Goal: Information Seeking & Learning: Understand process/instructions

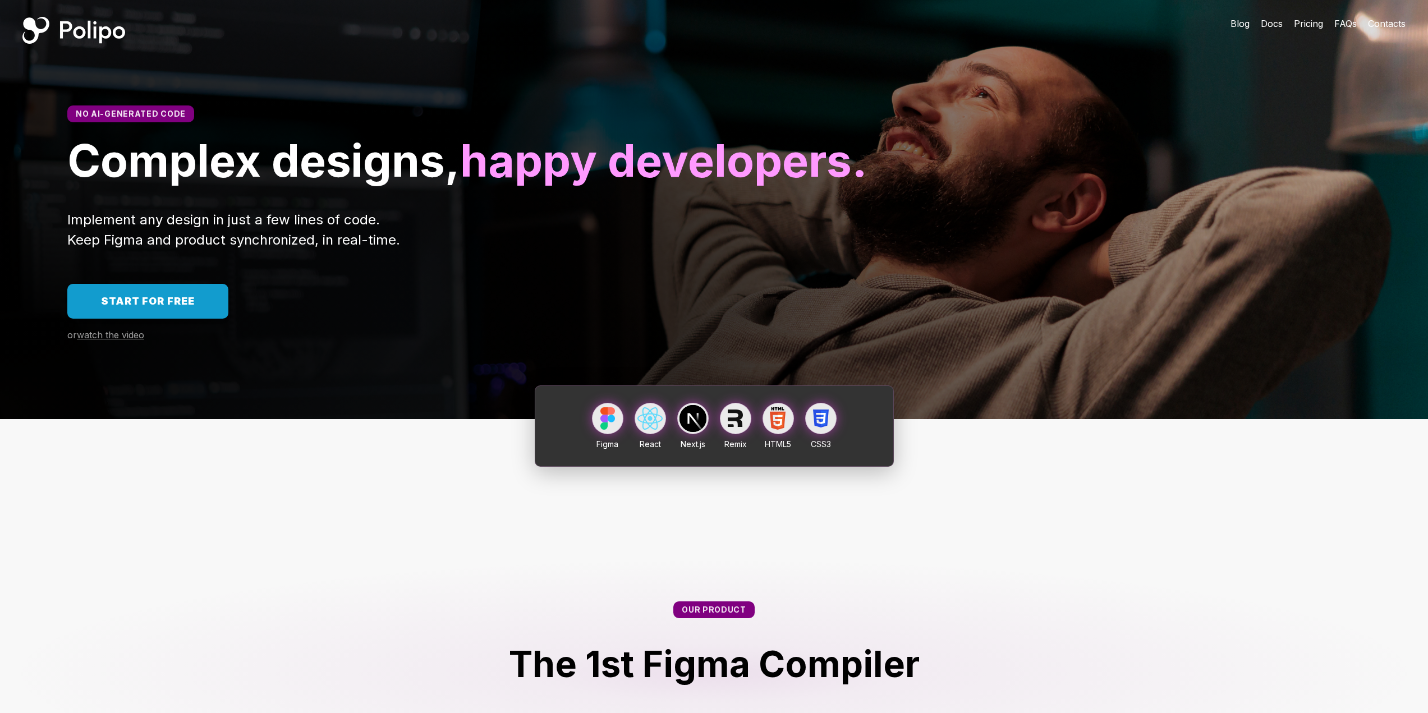
click at [718, 250] on div "Implement any design in just a few lines of code. Keep Figma and product synchr…" at bounding box center [713, 230] width 1293 height 40
click at [1305, 13] on div "Blog Docs Pricing FAQs Contacts" at bounding box center [1318, 23] width 220 height 47
click at [1306, 22] on span "Pricing" at bounding box center [1307, 23] width 29 height 11
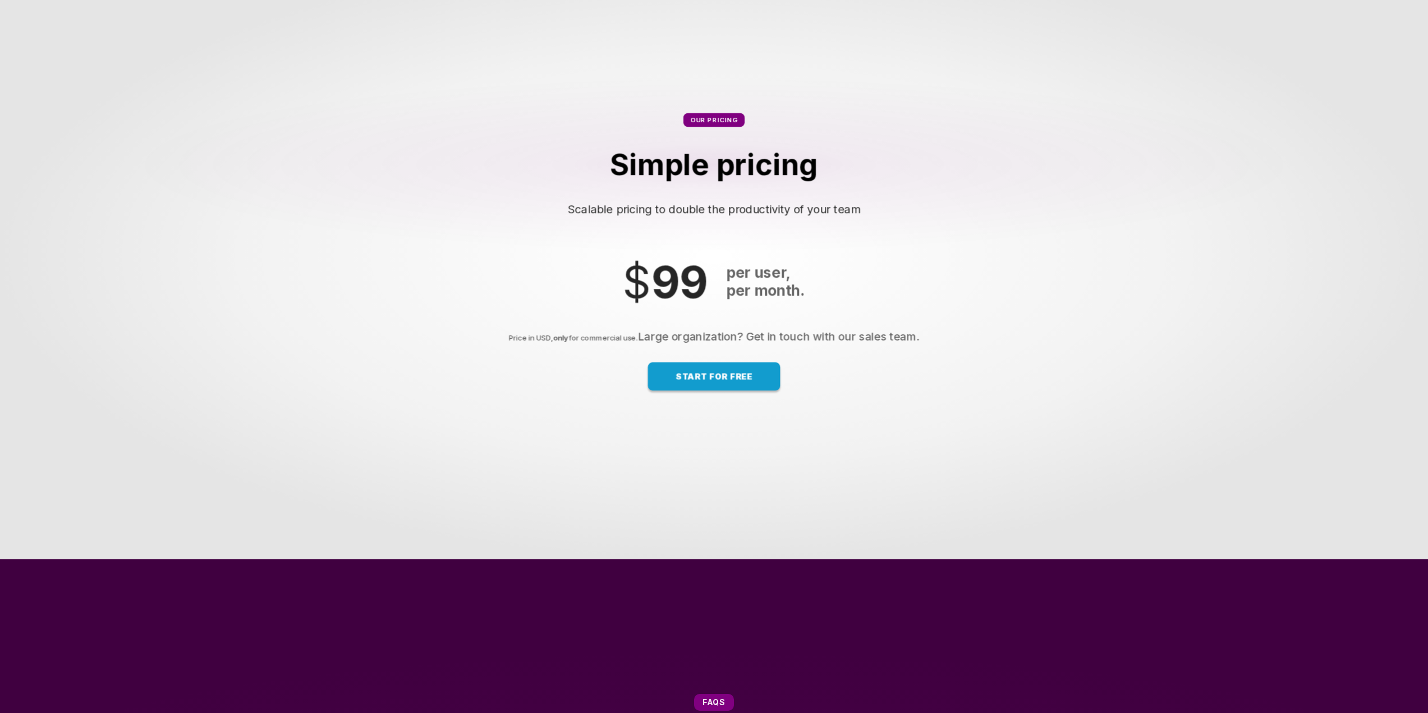
scroll to position [7080, 0]
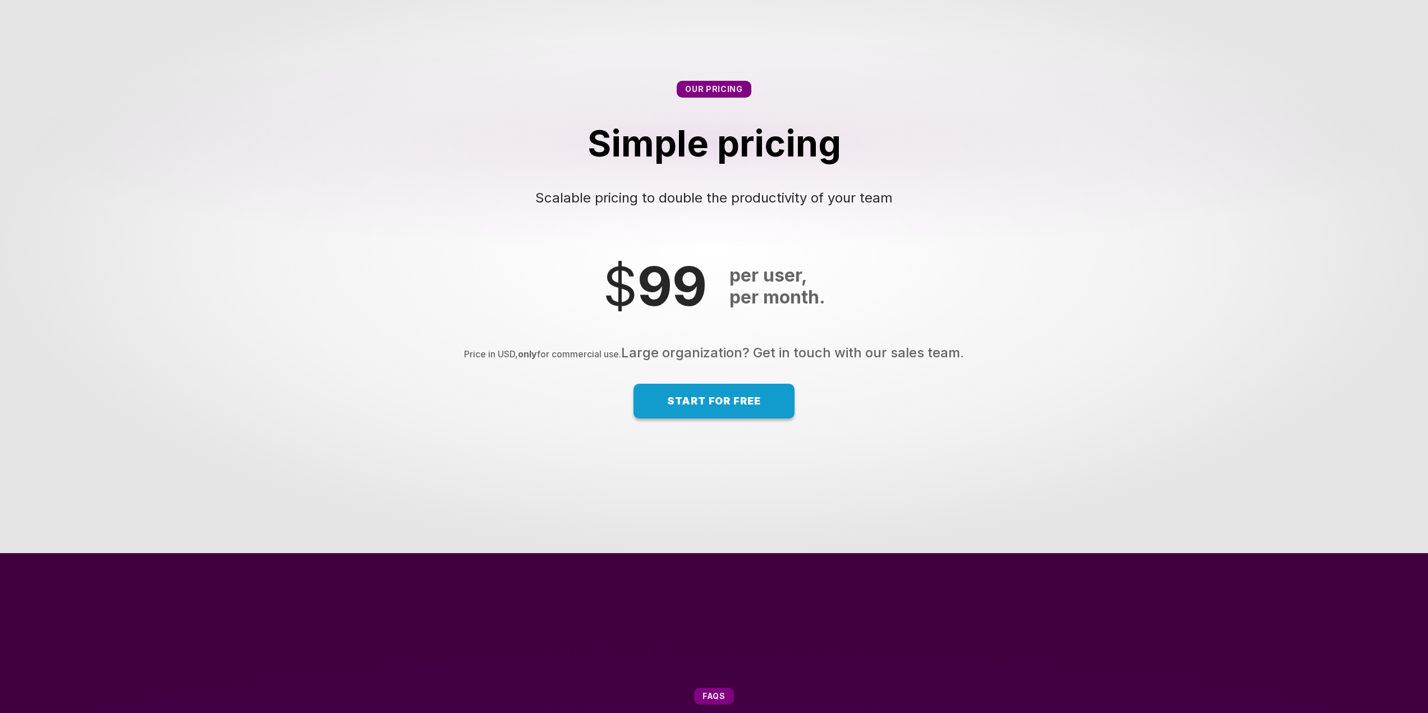
drag, startPoint x: 658, startPoint y: 406, endPoint x: 830, endPoint y: 413, distance: 172.4
click at [813, 361] on div "Price in USD, only for commercial use. Large organization? Get in touch with ou…" at bounding box center [713, 352] width 1405 height 17
click at [830, 361] on div "Price in USD, only for commercial use. Large organization? Get in touch with ou…" at bounding box center [713, 352] width 1405 height 17
drag, startPoint x: 533, startPoint y: 421, endPoint x: 898, endPoint y: 423, distance: 365.2
click at [890, 361] on div "Price in USD, only for commercial use. Large organization? Get in touch with ou…" at bounding box center [713, 352] width 1405 height 17
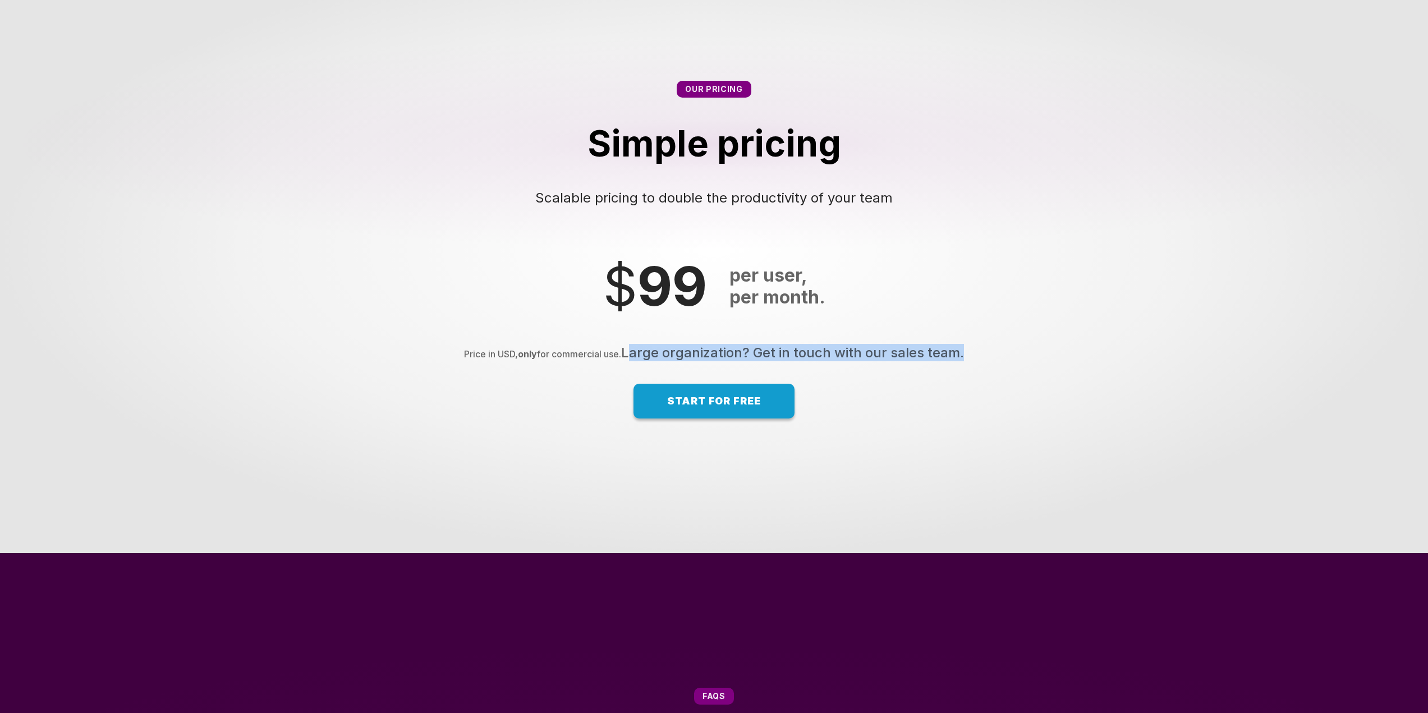
click at [898, 361] on div "Price in USD, only for commercial use. Large organization? Get in touch with ou…" at bounding box center [713, 352] width 1405 height 17
click at [700, 407] on span "Start for free" at bounding box center [714, 401] width 94 height 12
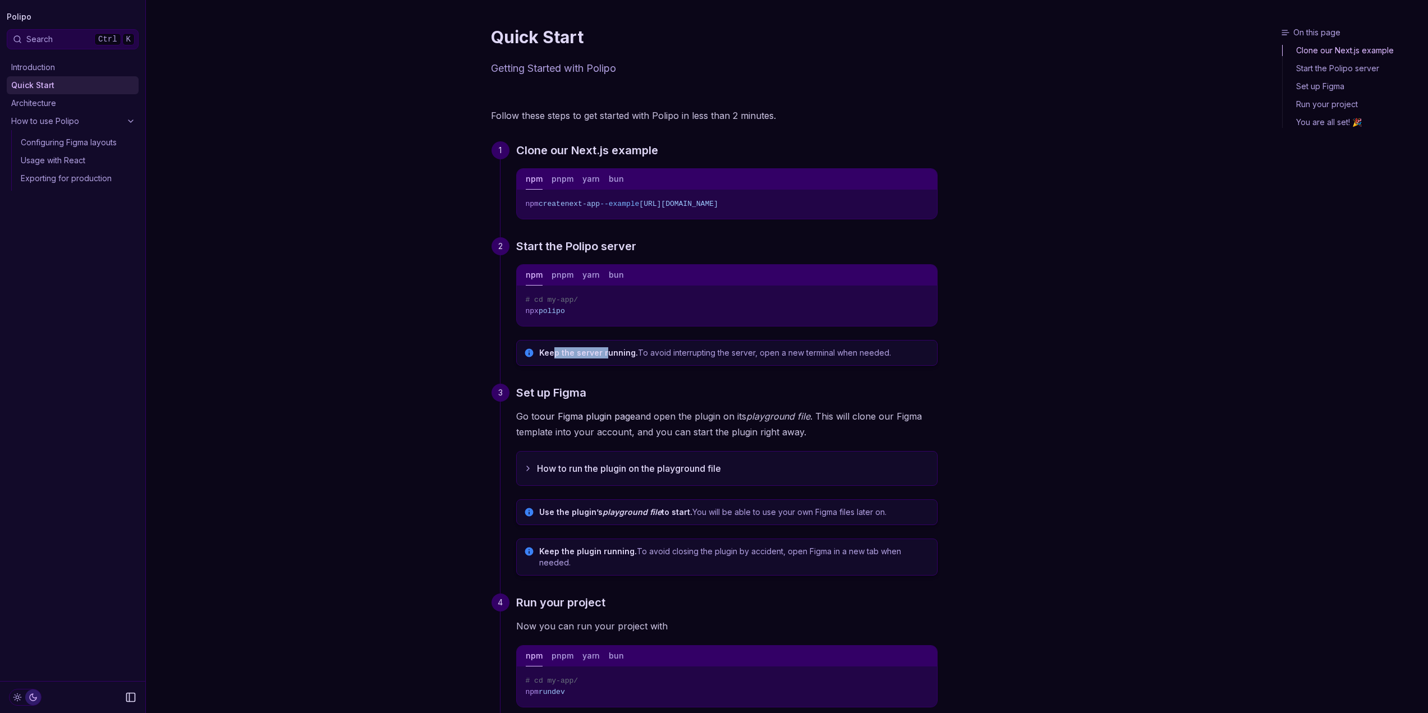
drag, startPoint x: 555, startPoint y: 355, endPoint x: 606, endPoint y: 355, distance: 50.5
click at [606, 355] on strong "Keep the server running." at bounding box center [588, 353] width 99 height 10
click at [527, 469] on icon "button" at bounding box center [527, 468] width 9 height 9
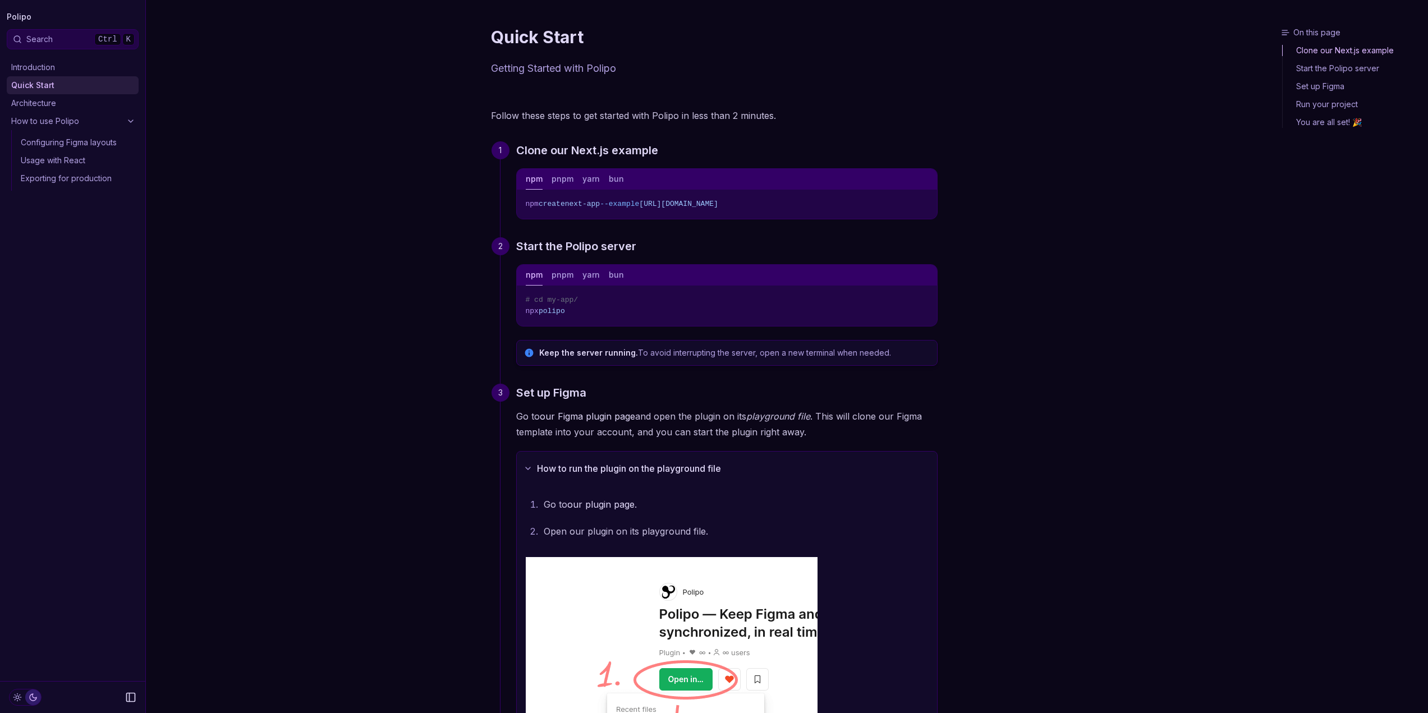
click at [527, 469] on icon "button" at bounding box center [528, 468] width 4 height 2
